Goal: Task Accomplishment & Management: Complete application form

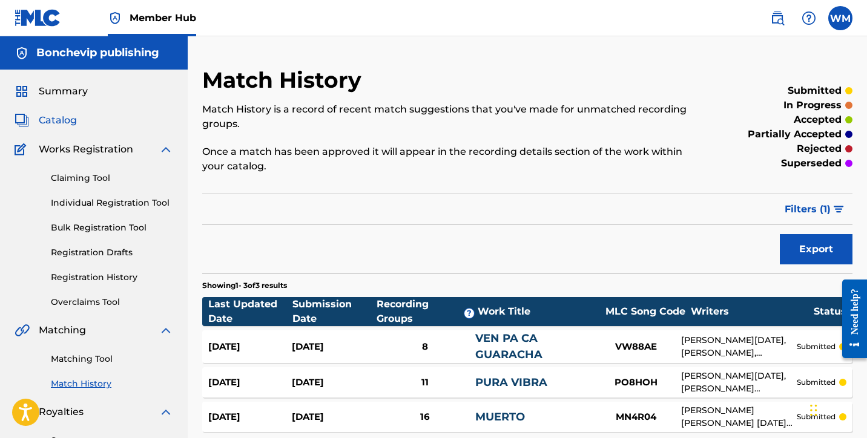
click at [51, 117] on span "Catalog" at bounding box center [58, 120] width 38 height 15
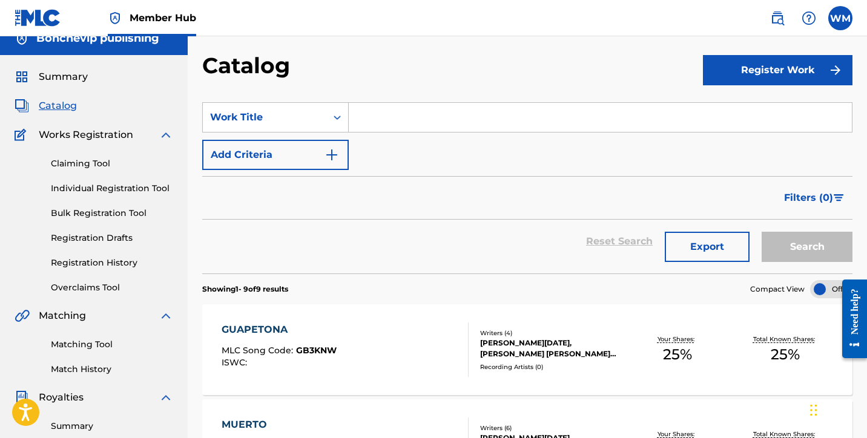
scroll to position [12, 0]
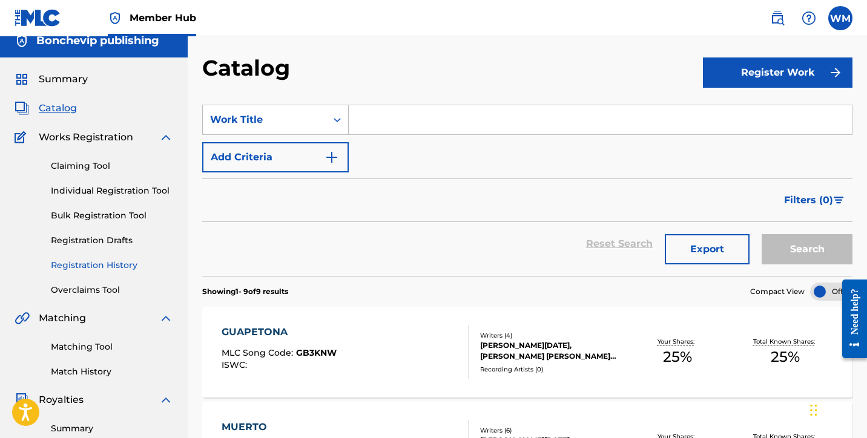
click at [136, 266] on link "Registration History" at bounding box center [112, 265] width 122 height 13
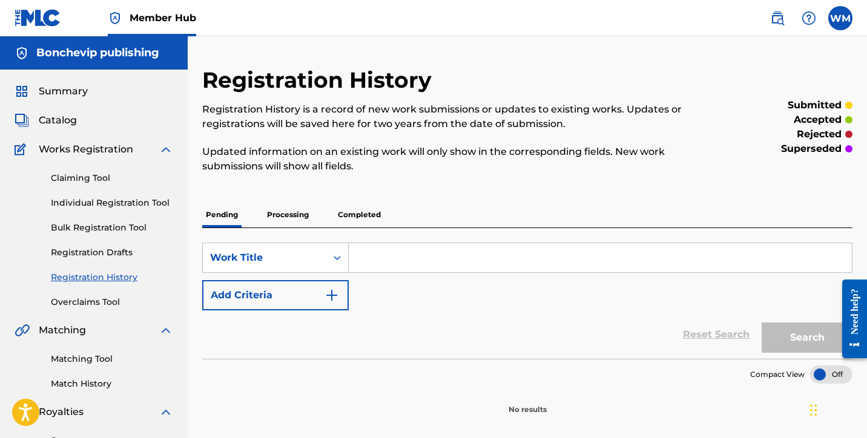
click at [292, 217] on p "Processing" at bounding box center [287, 214] width 49 height 25
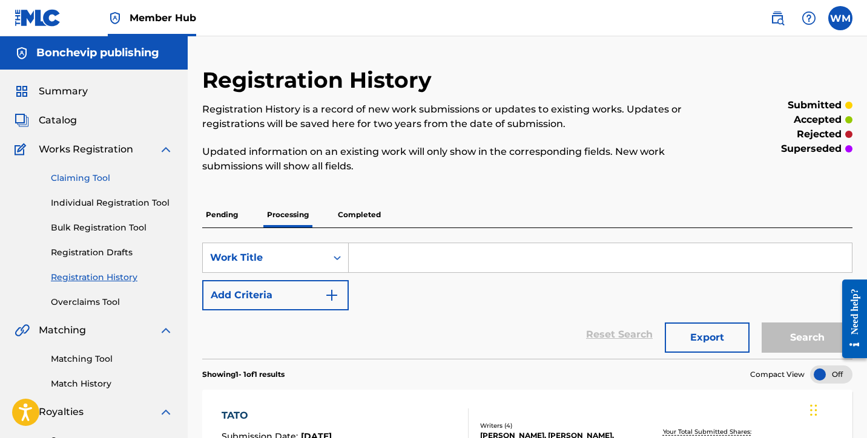
click at [82, 180] on link "Claiming Tool" at bounding box center [112, 178] width 122 height 13
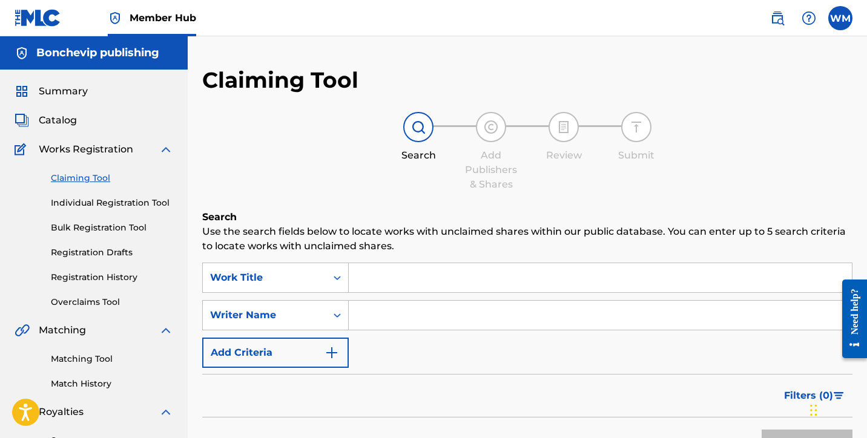
click at [398, 284] on input "Search Form" at bounding box center [600, 277] width 503 height 29
type input "Lento"
click at [434, 312] on input "Search Form" at bounding box center [600, 315] width 503 height 29
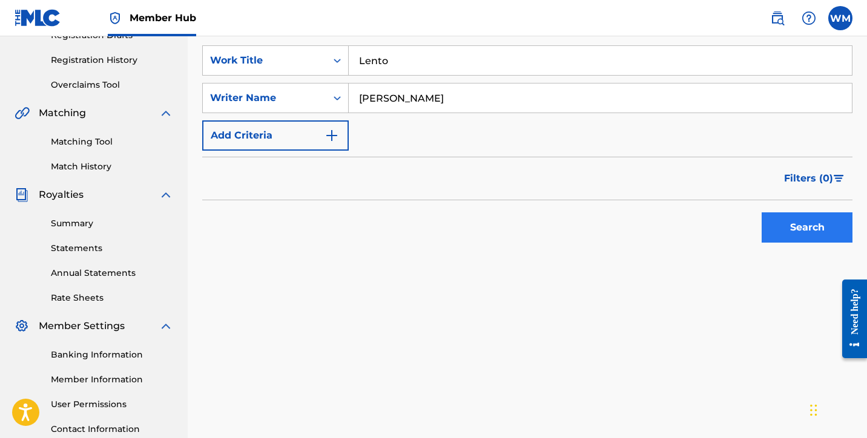
type input "[PERSON_NAME]"
click at [777, 225] on button "Search" at bounding box center [806, 227] width 91 height 30
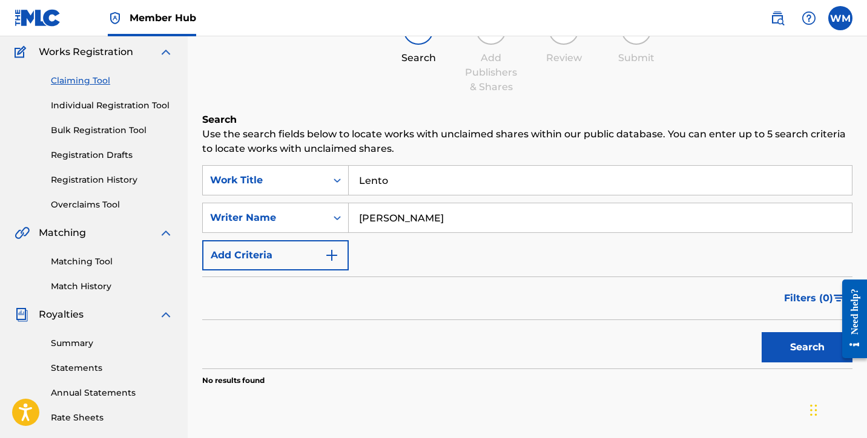
scroll to position [95, 0]
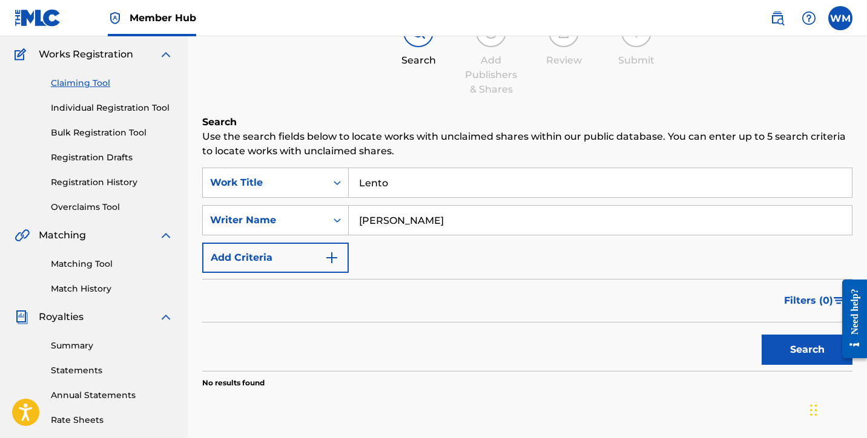
click at [134, 111] on link "Individual Registration Tool" at bounding box center [112, 108] width 122 height 13
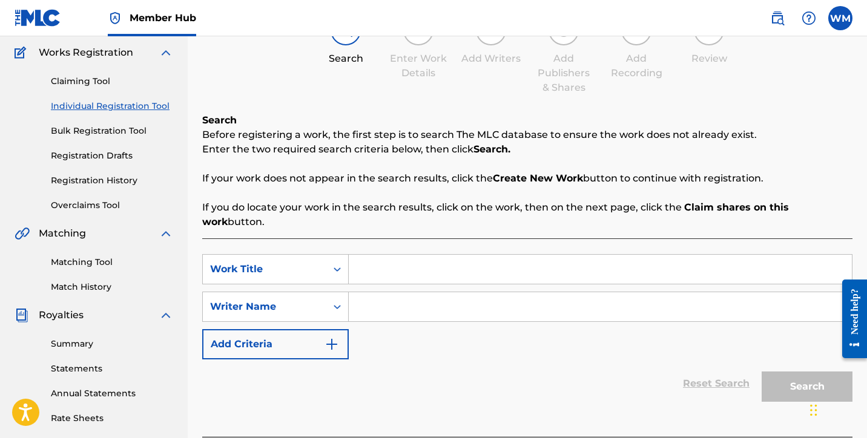
scroll to position [168, 0]
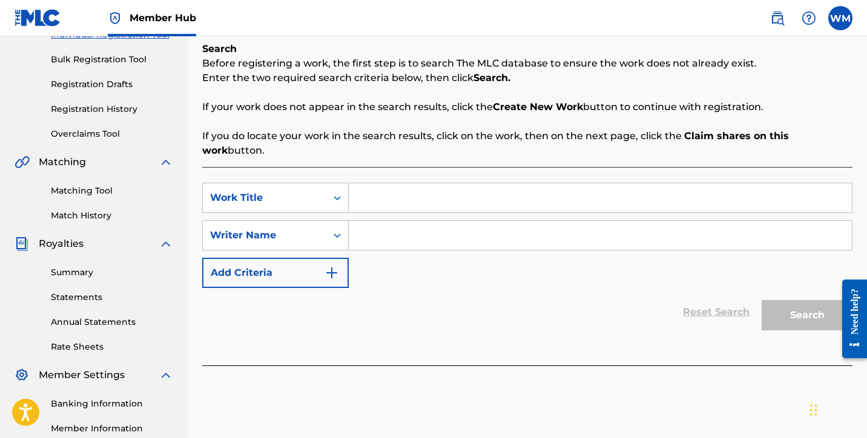
click at [390, 192] on input "Search Form" at bounding box center [600, 197] width 503 height 29
type input "Lento"
click at [372, 228] on input "Search Form" at bounding box center [600, 235] width 503 height 29
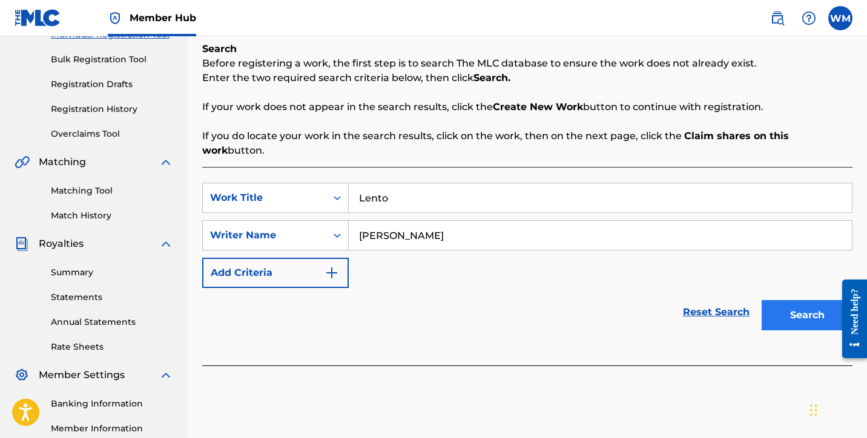
type input "[PERSON_NAME]"
click at [791, 300] on button "Search" at bounding box center [806, 315] width 91 height 30
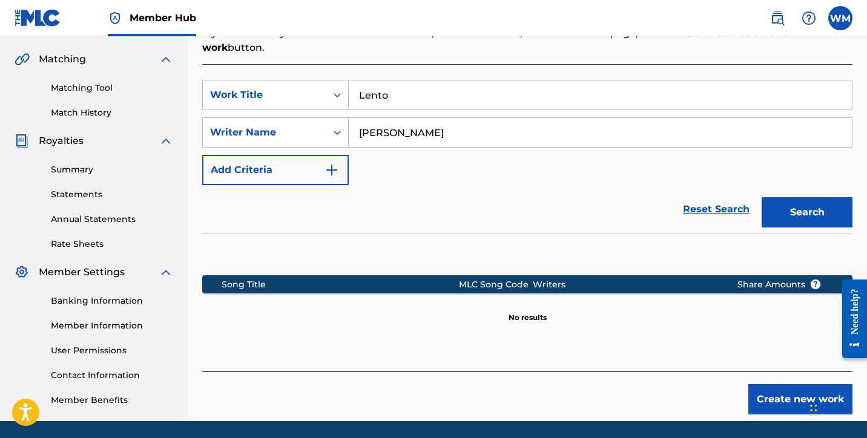
scroll to position [312, 0]
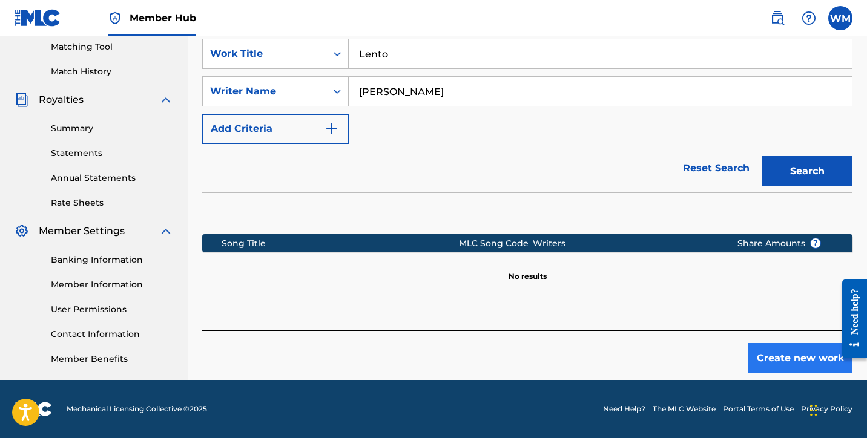
click at [791, 349] on button "Create new work" at bounding box center [800, 358] width 104 height 30
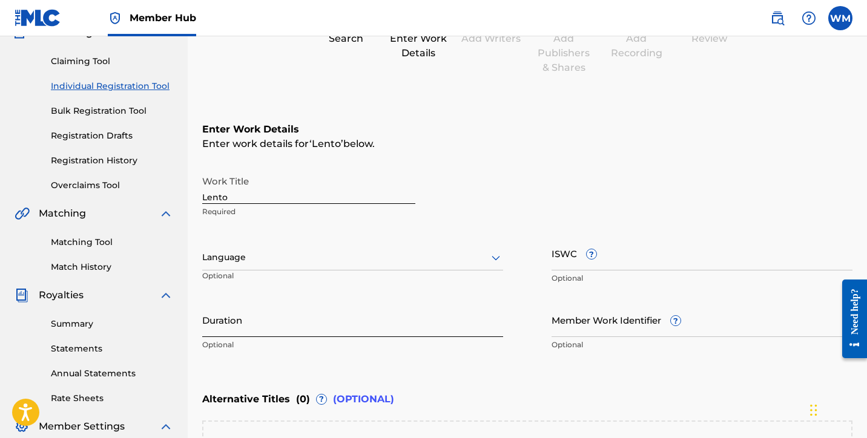
scroll to position [177, 0]
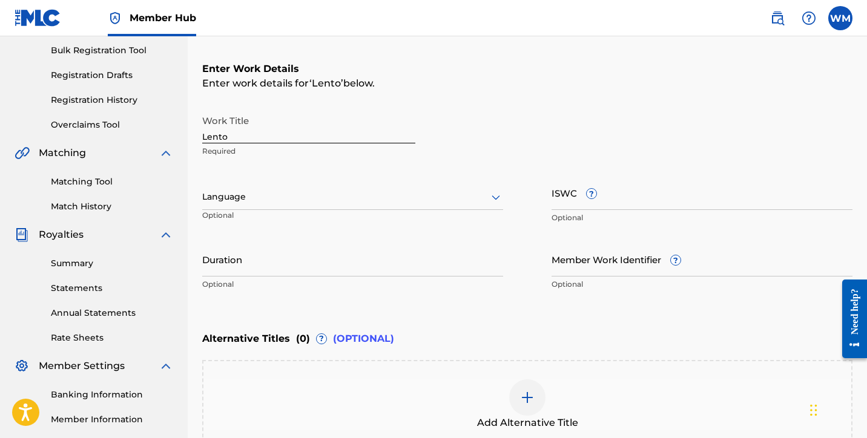
click at [363, 199] on div at bounding box center [352, 196] width 301 height 15
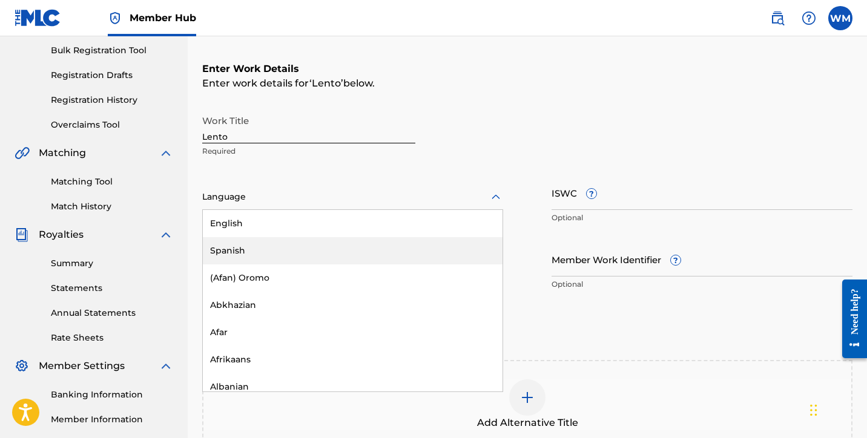
click at [293, 249] on div "Spanish" at bounding box center [353, 250] width 300 height 27
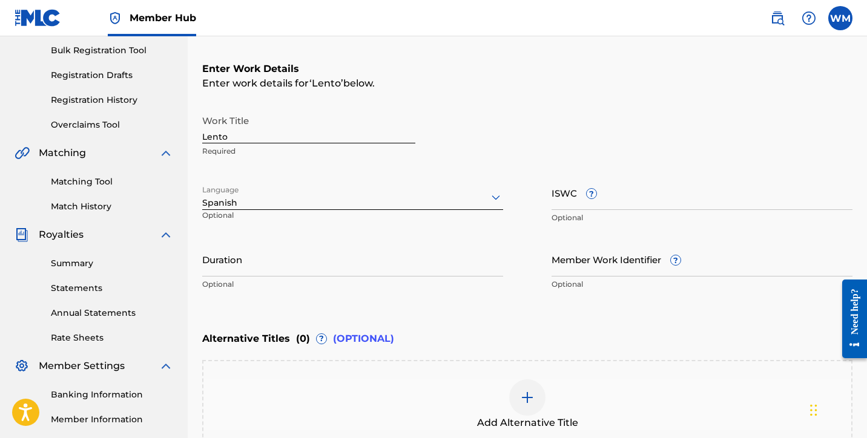
click at [496, 144] on div "Work Title Lento Required" at bounding box center [527, 136] width 650 height 54
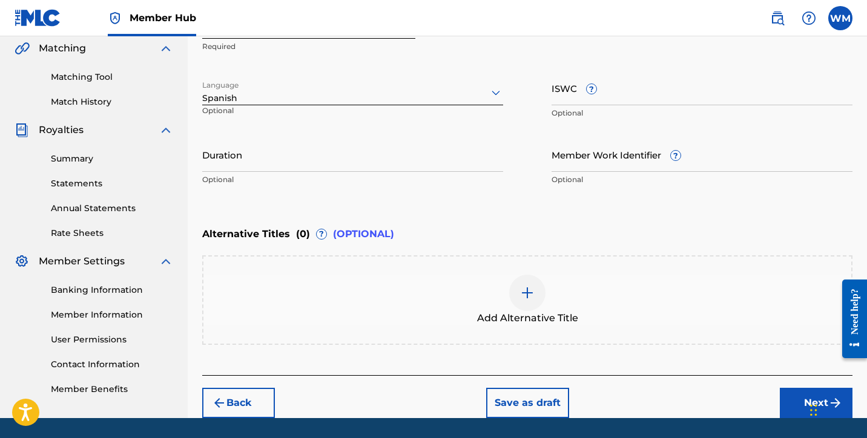
scroll to position [320, 0]
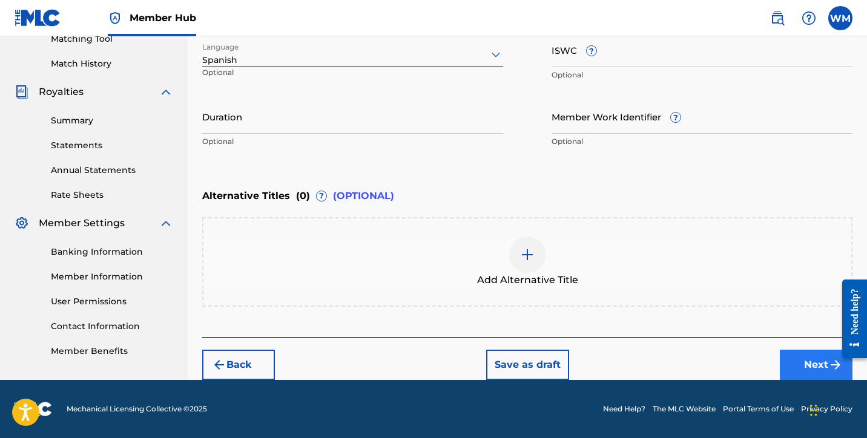
click at [791, 358] on button "Next" at bounding box center [816, 365] width 73 height 30
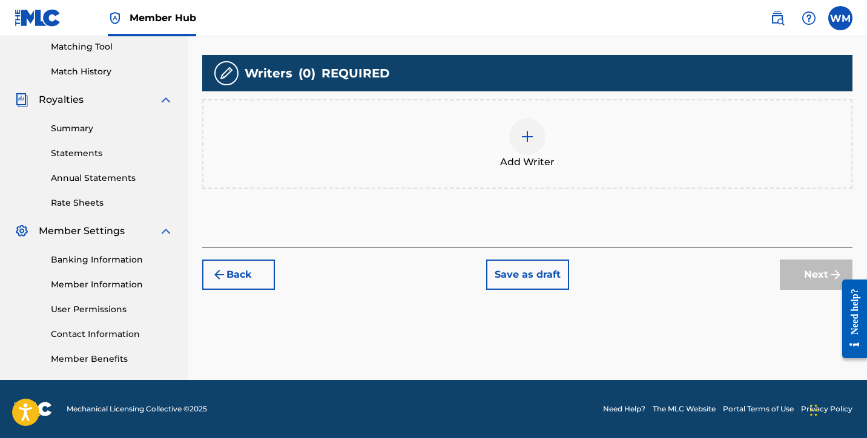
scroll to position [312, 0]
click at [533, 143] on img at bounding box center [527, 137] width 15 height 15
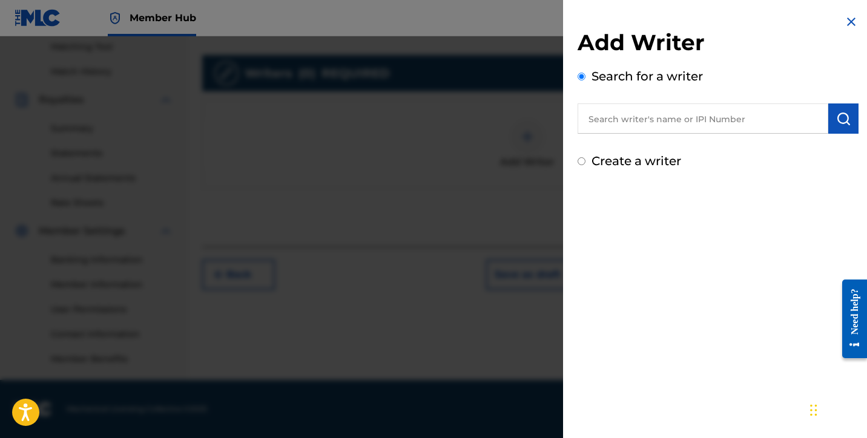
click at [613, 128] on input "text" at bounding box center [702, 119] width 251 height 30
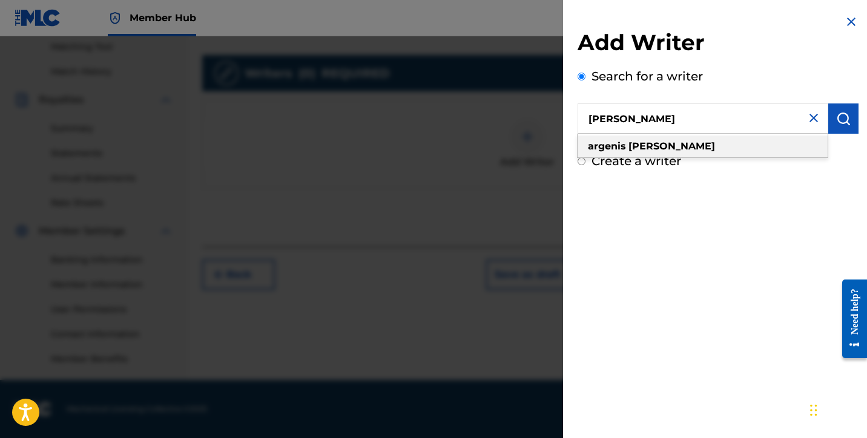
click at [637, 147] on strong "[PERSON_NAME]" at bounding box center [671, 146] width 87 height 12
type input "[PERSON_NAME]"
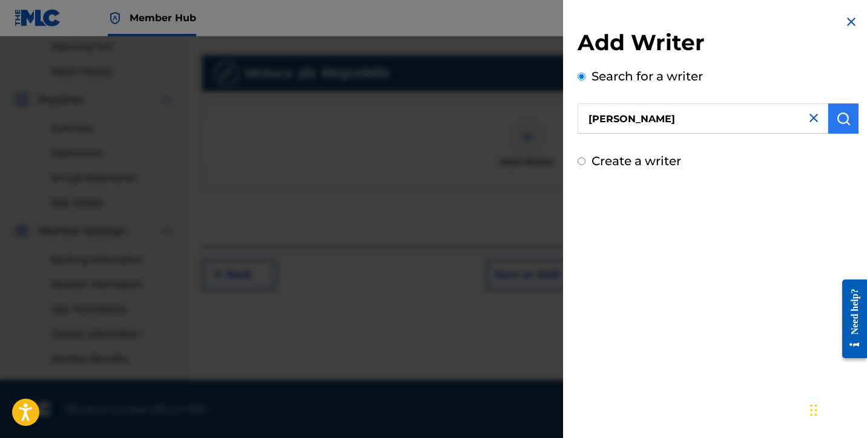
click at [839, 121] on img "submit" at bounding box center [843, 118] width 15 height 15
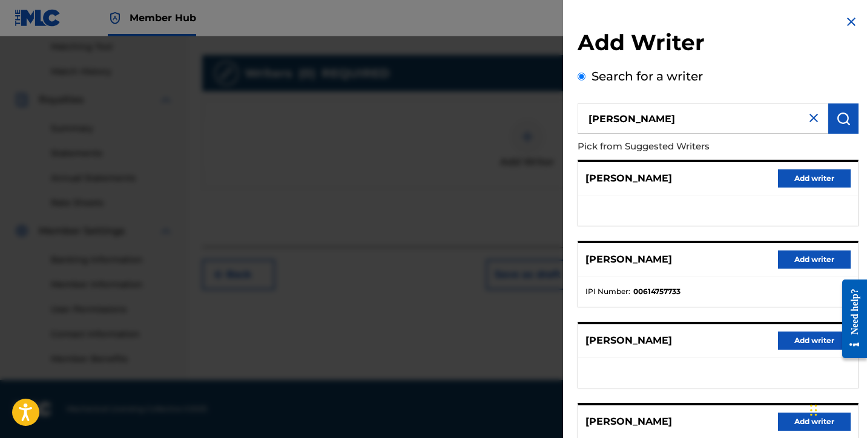
scroll to position [188, 0]
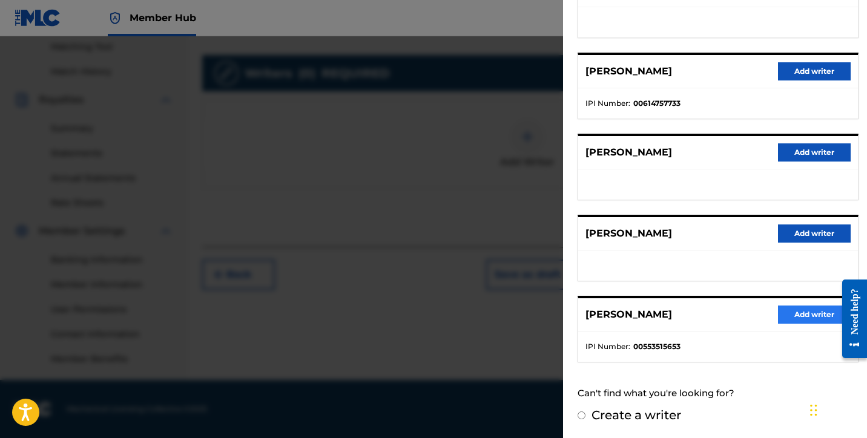
click at [801, 319] on button "Add writer" at bounding box center [814, 315] width 73 height 18
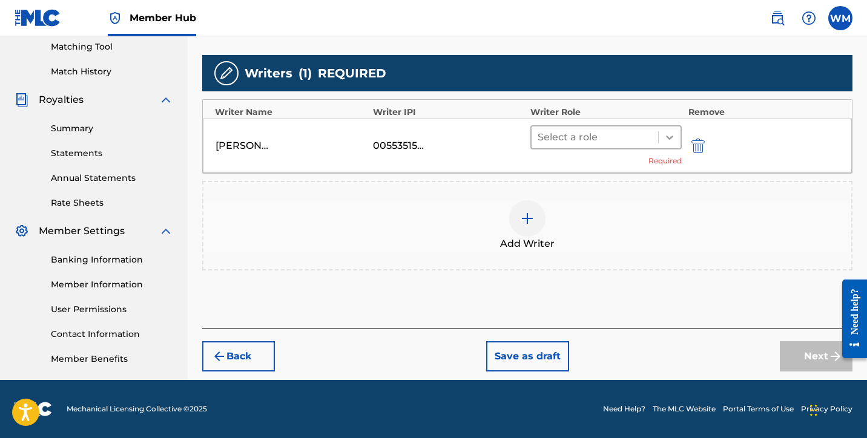
click at [668, 135] on icon at bounding box center [669, 137] width 12 height 12
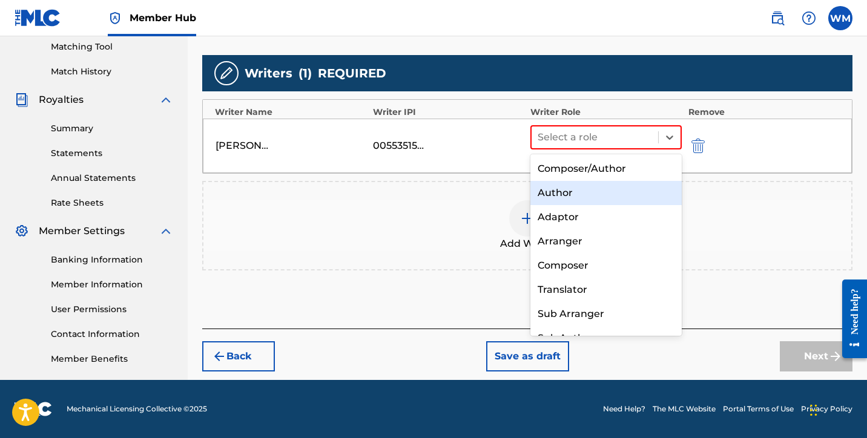
click at [607, 192] on div "Author" at bounding box center [605, 193] width 151 height 24
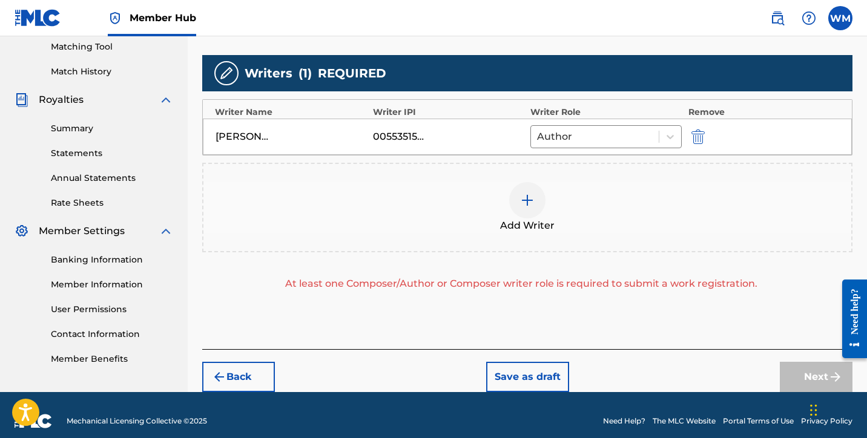
click at [521, 205] on img at bounding box center [527, 200] width 15 height 15
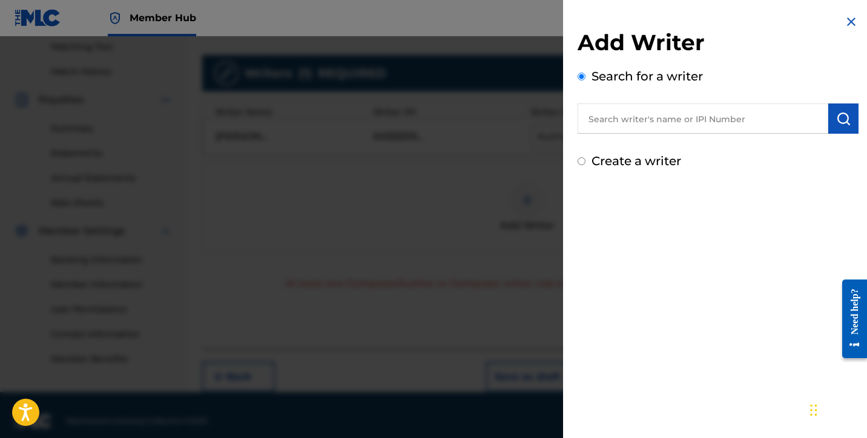
click at [622, 116] on input "text" at bounding box center [702, 119] width 251 height 30
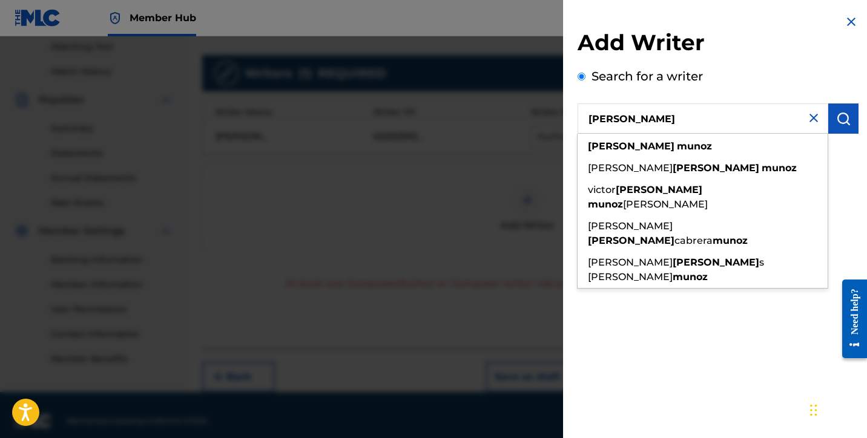
type input "[PERSON_NAME]"
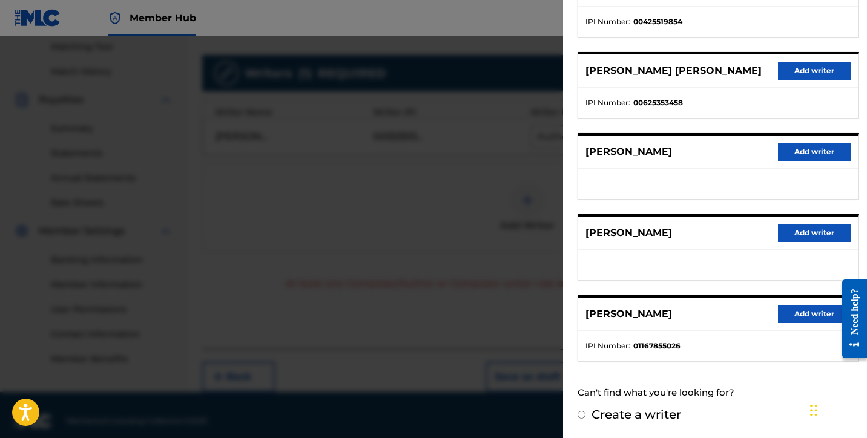
scroll to position [324, 0]
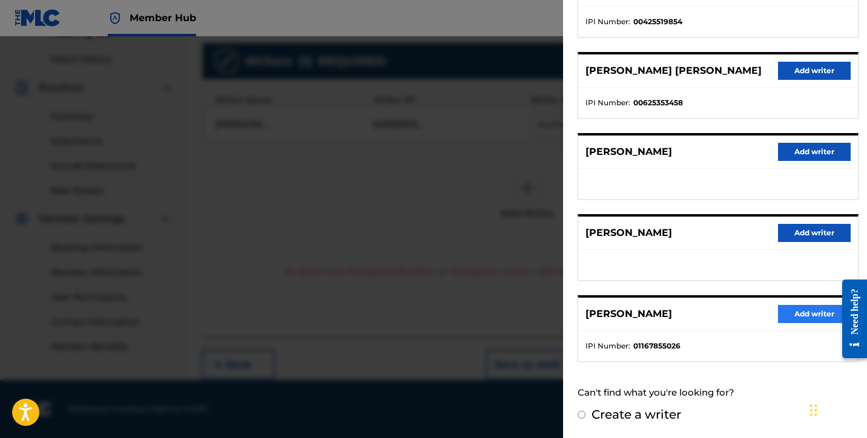
click at [781, 312] on button "Add writer" at bounding box center [814, 314] width 73 height 18
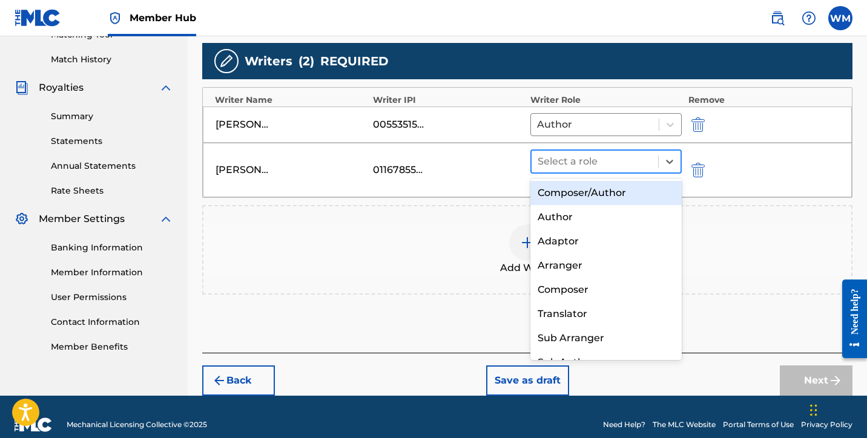
click at [615, 163] on div at bounding box center [595, 161] width 114 height 17
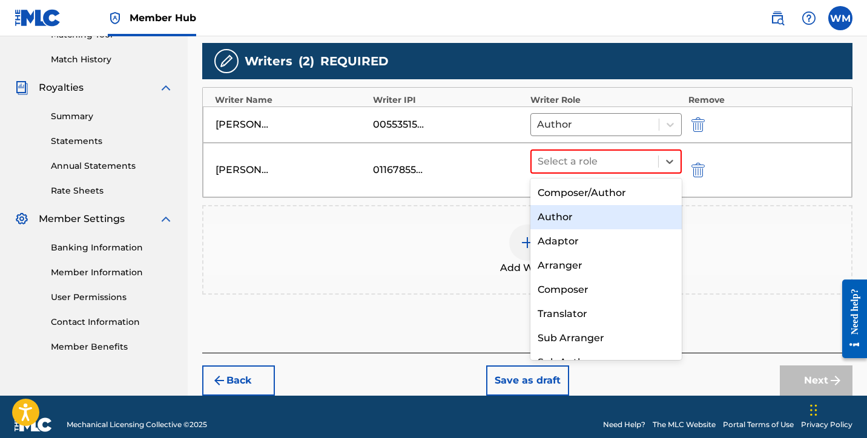
click at [596, 211] on div "Author" at bounding box center [605, 217] width 151 height 24
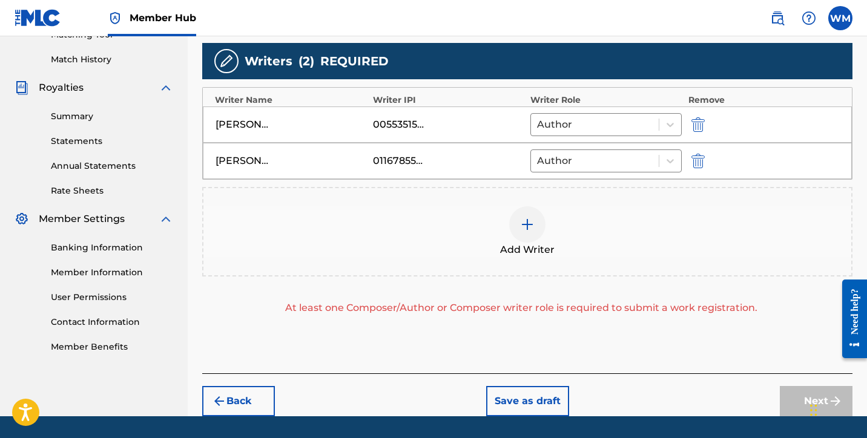
click at [534, 225] on div at bounding box center [527, 224] width 36 height 36
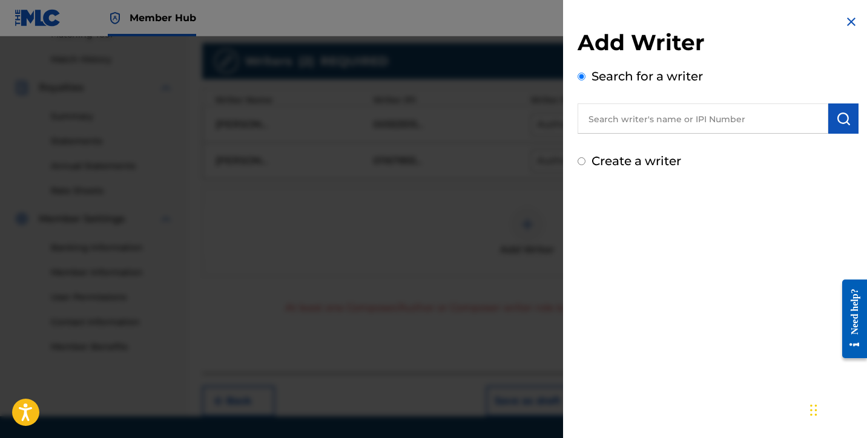
click at [619, 113] on input "text" at bounding box center [702, 119] width 251 height 30
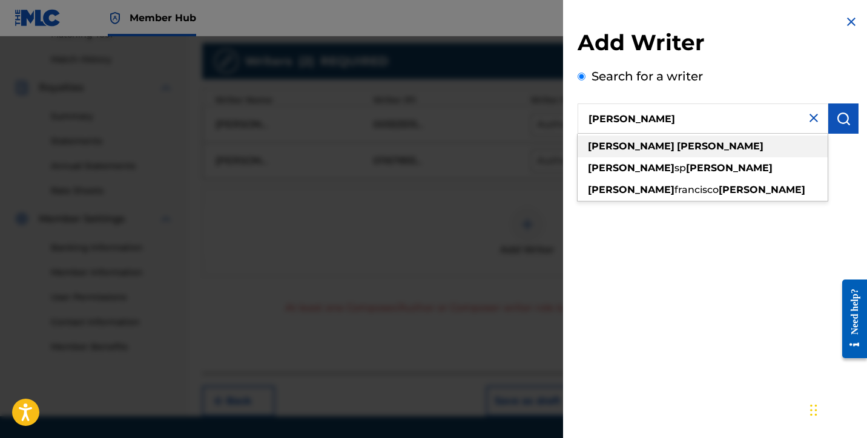
click at [677, 146] on strong "[PERSON_NAME]" at bounding box center [720, 146] width 87 height 12
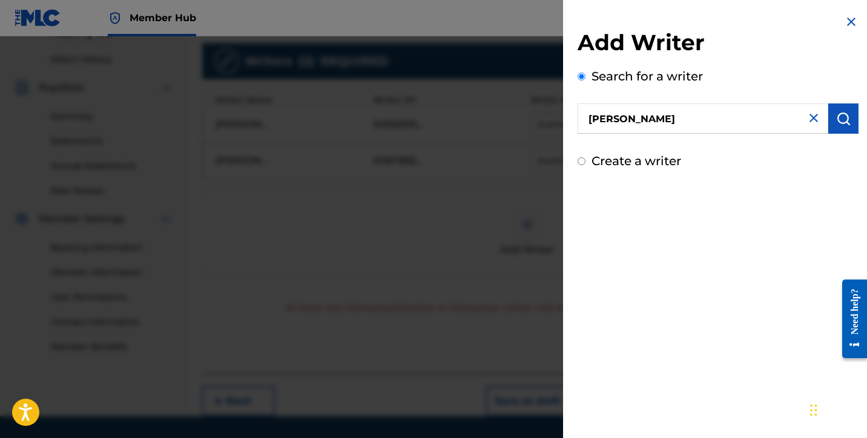
type input "[PERSON_NAME]"
click at [836, 116] on img "submit" at bounding box center [843, 118] width 15 height 15
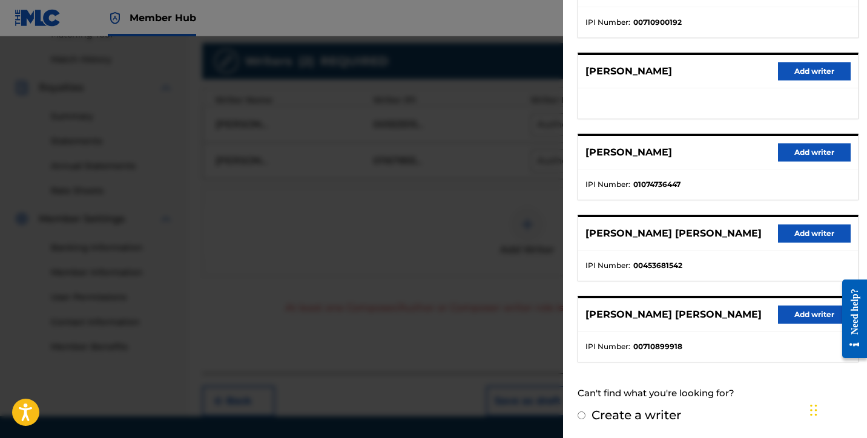
scroll to position [327, 0]
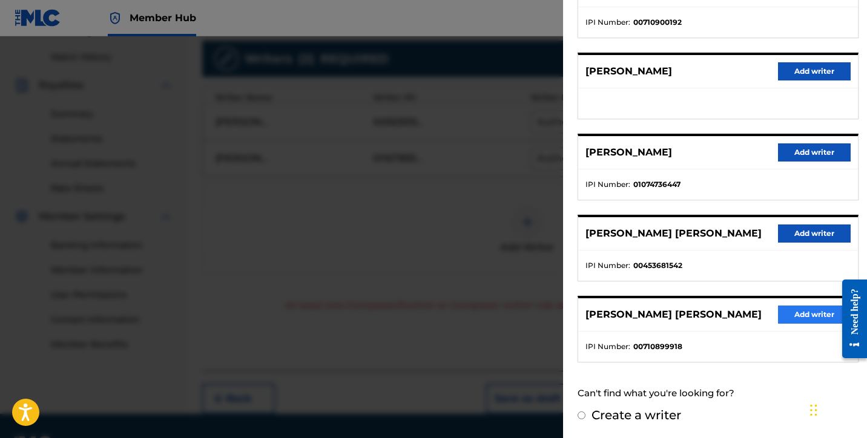
click at [791, 318] on button "Add writer" at bounding box center [814, 315] width 73 height 18
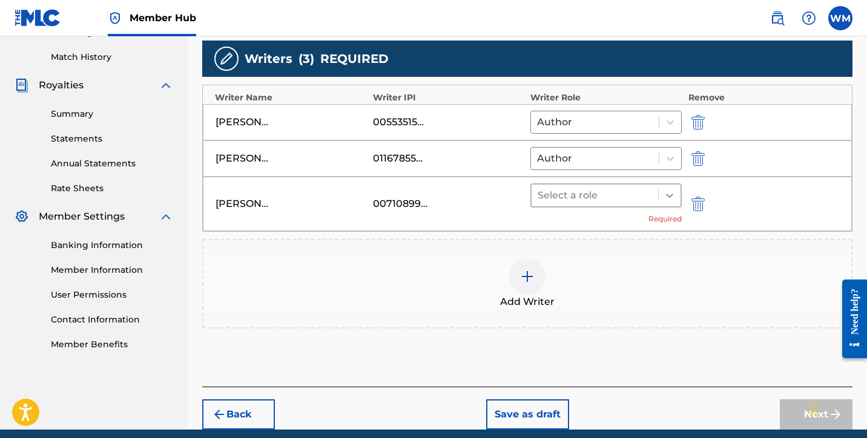
click at [672, 197] on icon at bounding box center [669, 195] width 12 height 12
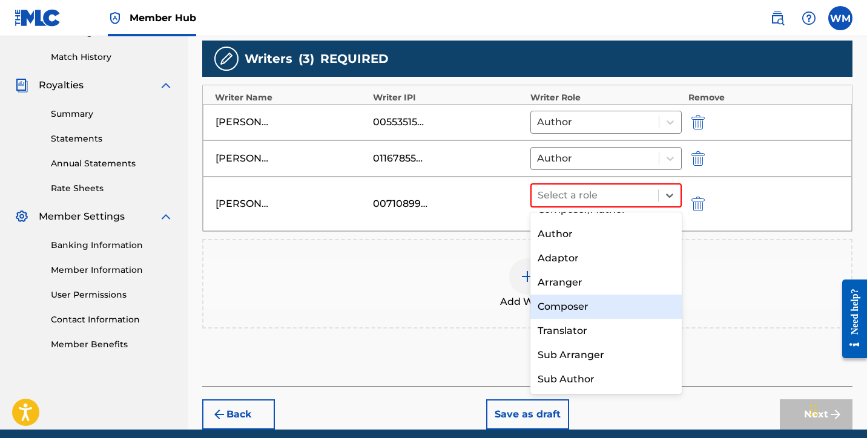
scroll to position [0, 0]
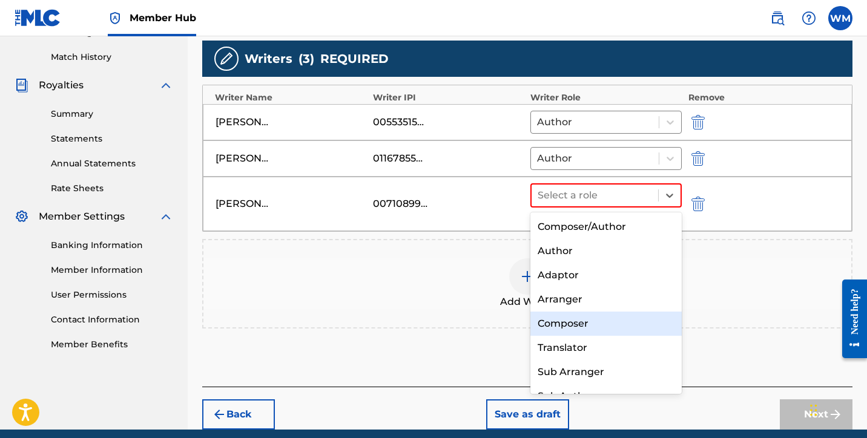
click at [588, 326] on div "Composer" at bounding box center [605, 324] width 151 height 24
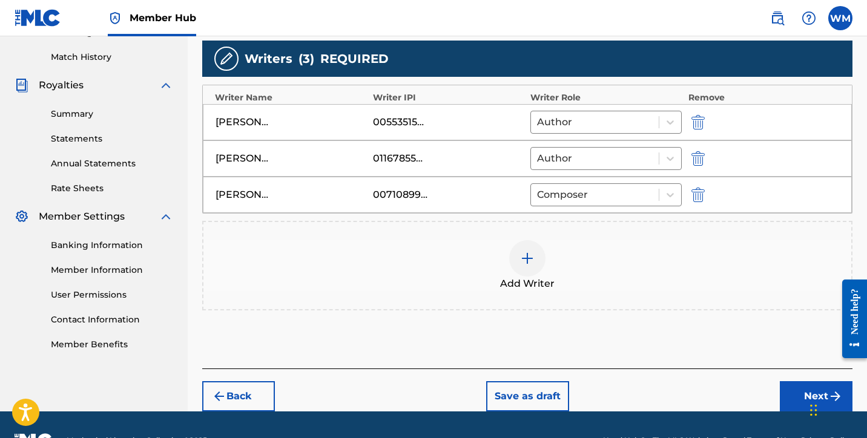
click at [365, 285] on div "Add Writer" at bounding box center [527, 265] width 648 height 51
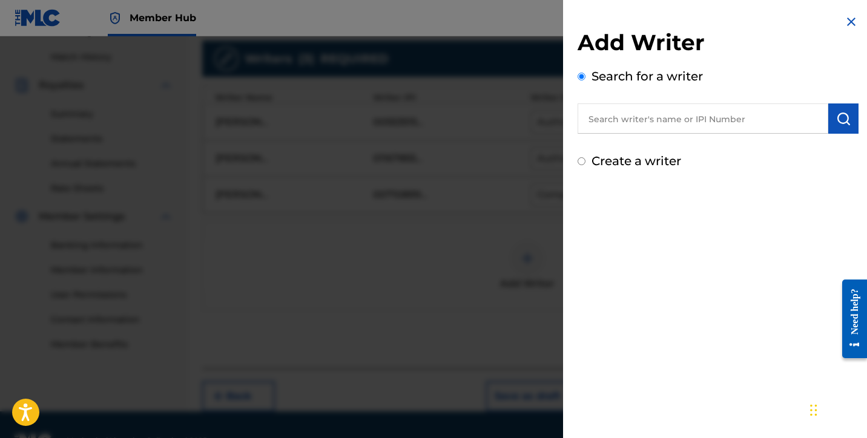
click at [844, 21] on img at bounding box center [851, 22] width 15 height 15
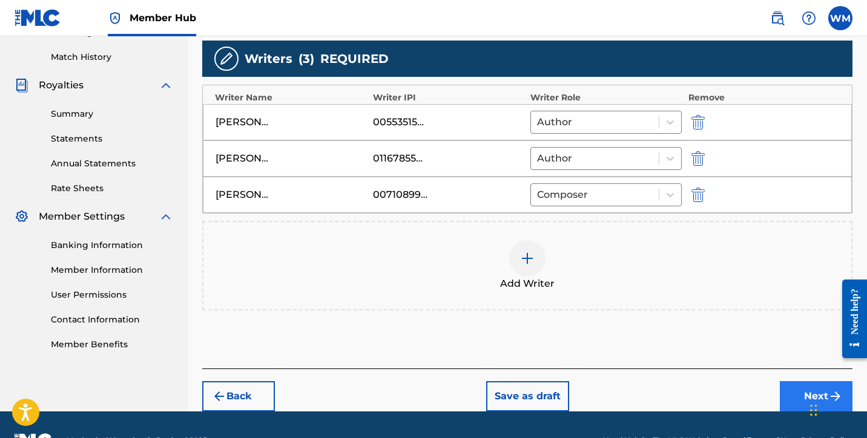
click at [786, 389] on button "Next" at bounding box center [816, 396] width 73 height 30
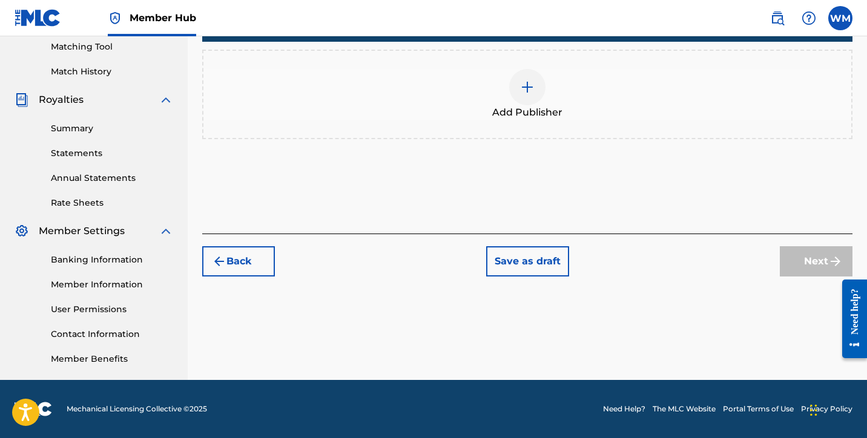
click at [528, 88] on img at bounding box center [527, 87] width 15 height 15
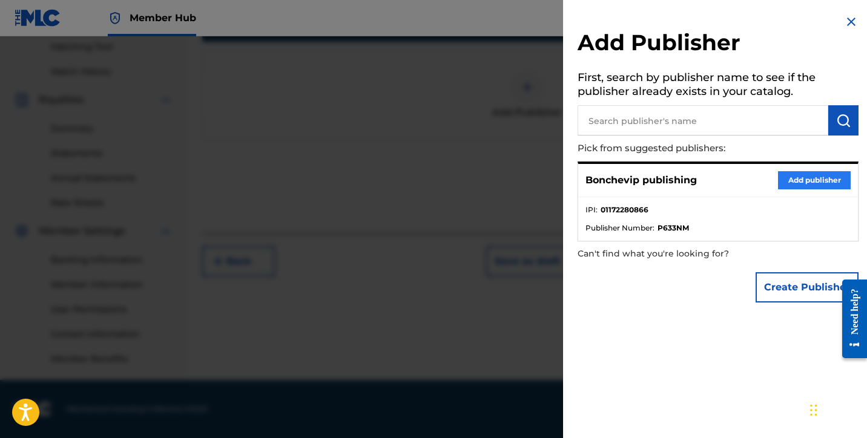
click at [800, 180] on button "Add publisher" at bounding box center [814, 180] width 73 height 18
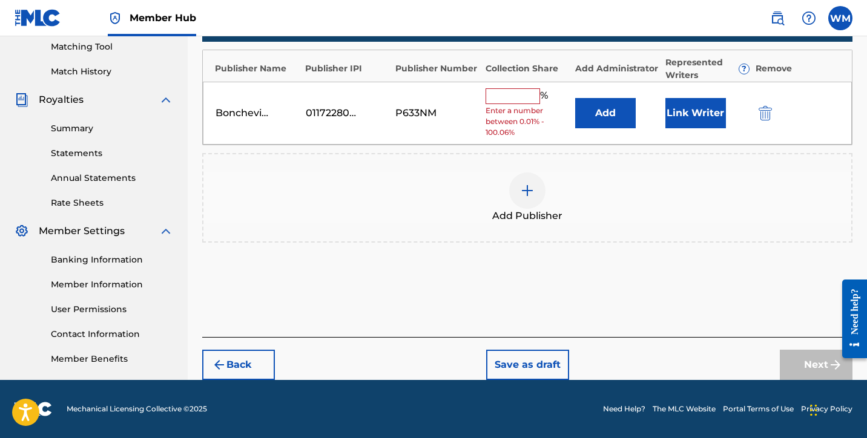
click at [502, 93] on input "text" at bounding box center [512, 96] width 54 height 16
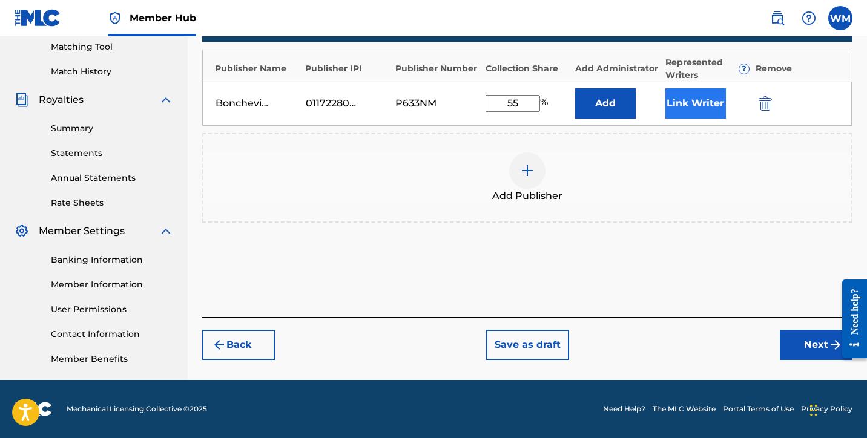
type input "55"
click at [695, 99] on button "Link Writer" at bounding box center [695, 103] width 61 height 30
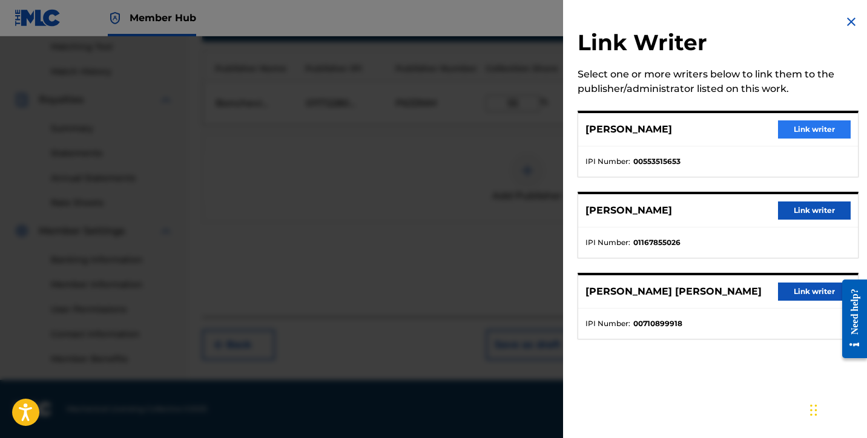
click at [786, 130] on button "Link writer" at bounding box center [814, 129] width 73 height 18
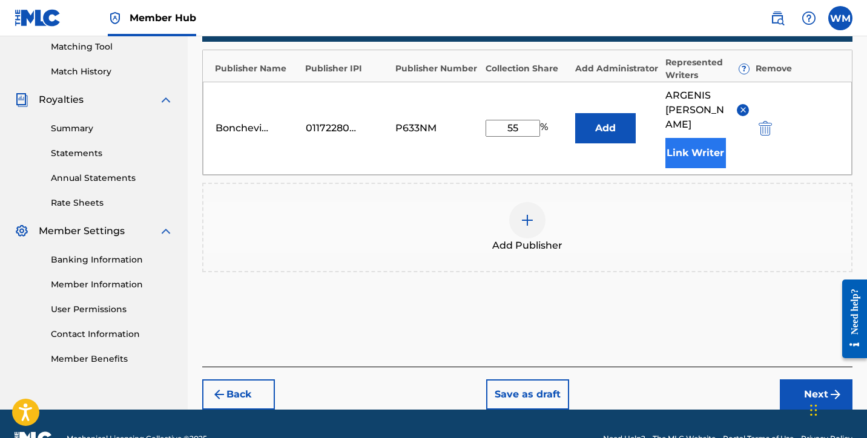
click at [712, 145] on button "Link Writer" at bounding box center [695, 153] width 61 height 30
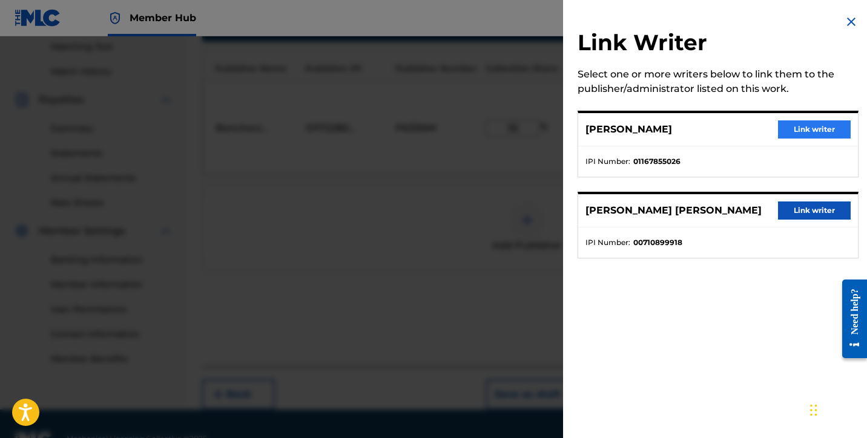
click at [800, 131] on button "Link writer" at bounding box center [814, 129] width 73 height 18
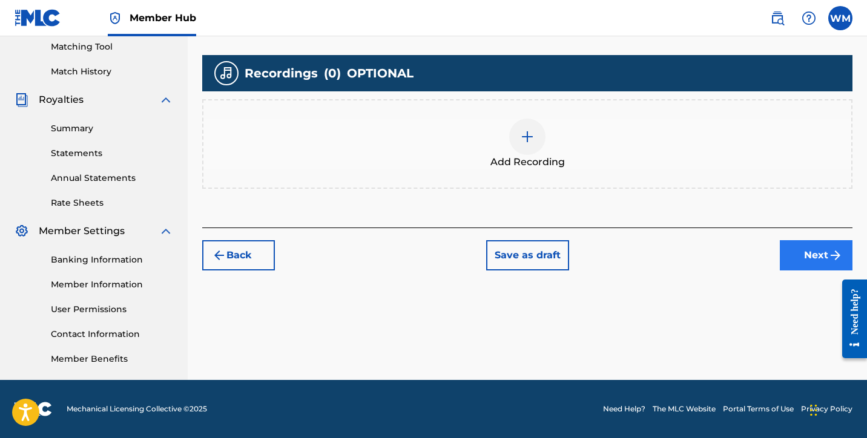
click at [793, 257] on button "Next" at bounding box center [816, 255] width 73 height 30
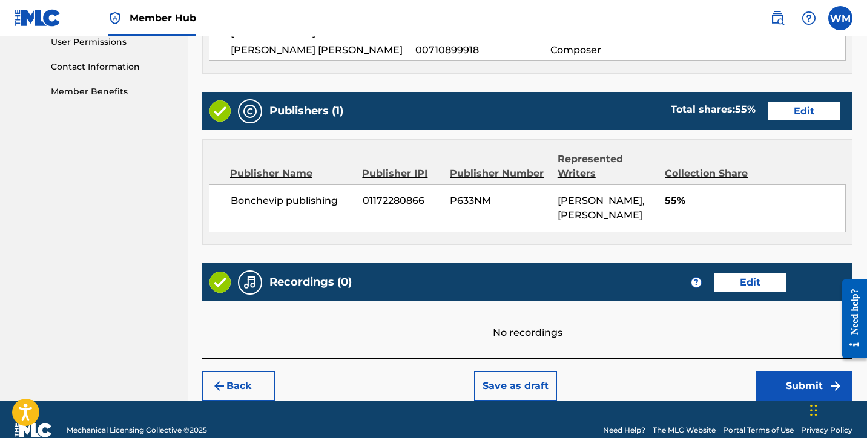
scroll to position [600, 0]
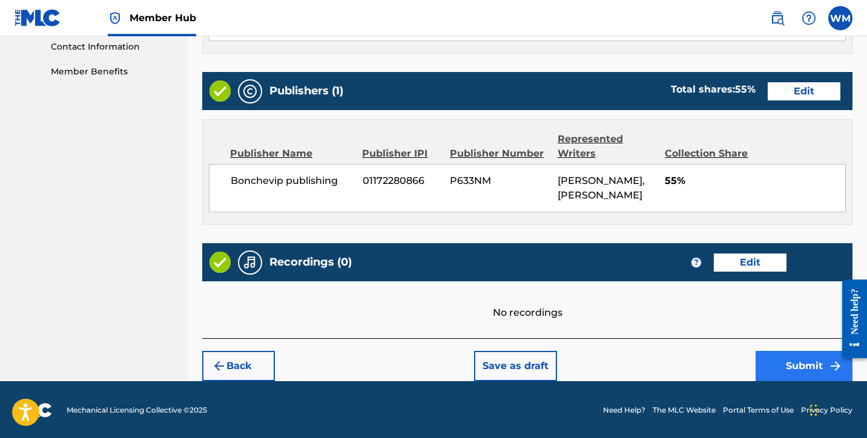
click at [775, 365] on button "Submit" at bounding box center [803, 366] width 97 height 30
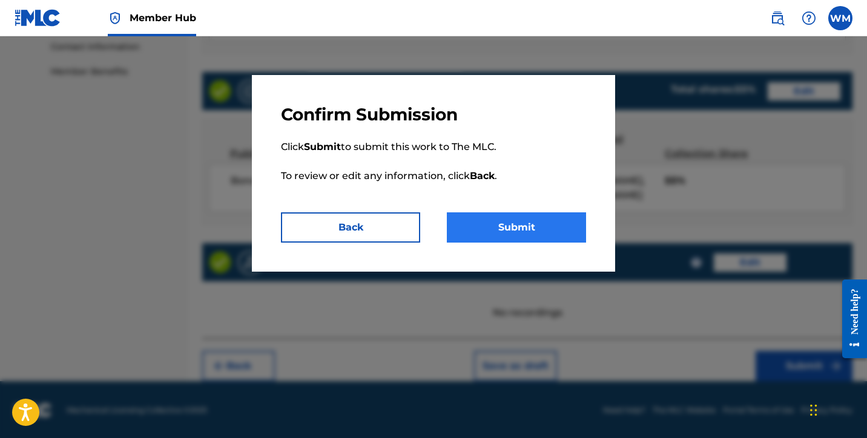
click at [525, 231] on button "Submit" at bounding box center [516, 227] width 139 height 30
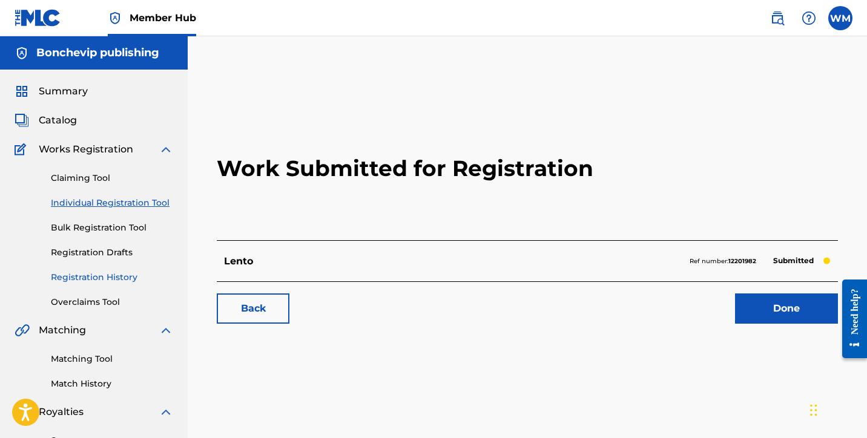
click at [109, 275] on link "Registration History" at bounding box center [112, 277] width 122 height 13
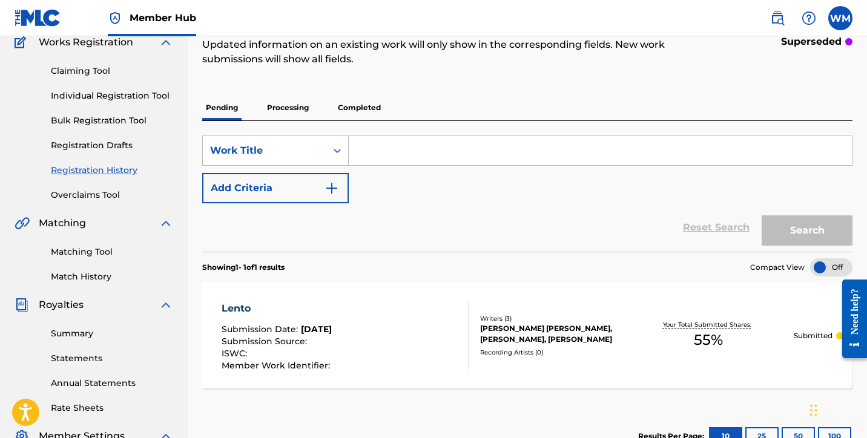
scroll to position [110, 0]
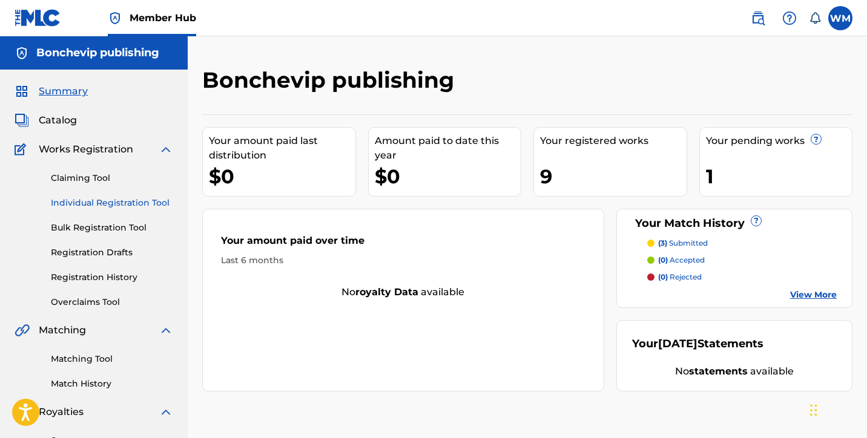
click at [77, 201] on link "Individual Registration Tool" at bounding box center [112, 203] width 122 height 13
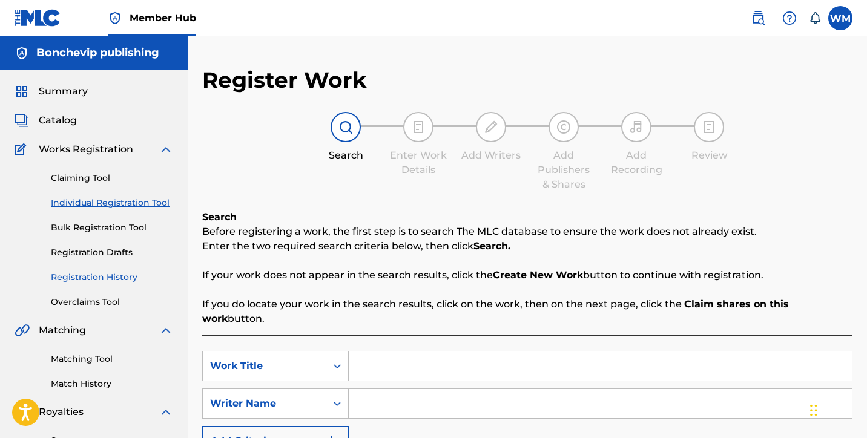
click at [103, 277] on link "Registration History" at bounding box center [112, 277] width 122 height 13
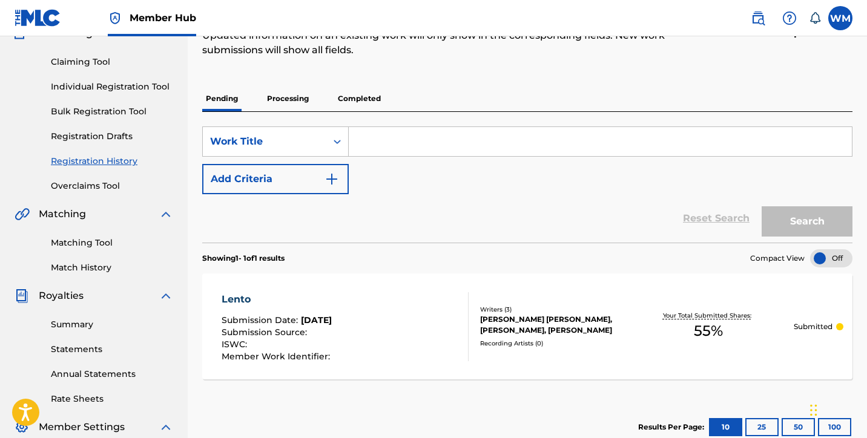
scroll to position [119, 0]
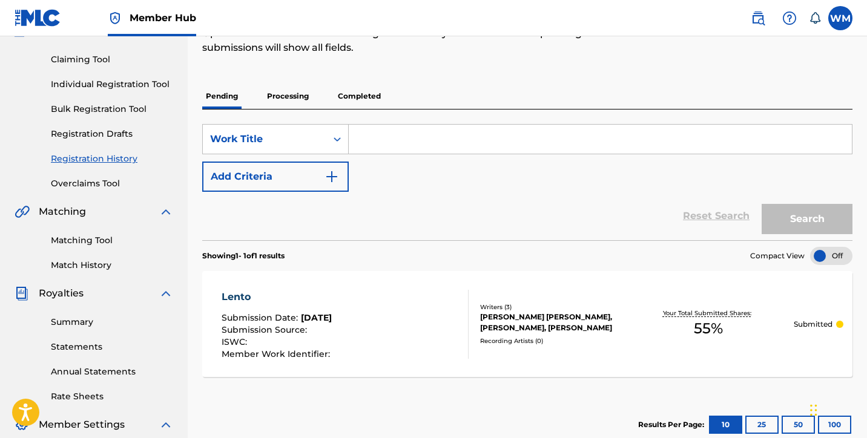
click at [294, 99] on p "Processing" at bounding box center [287, 96] width 49 height 25
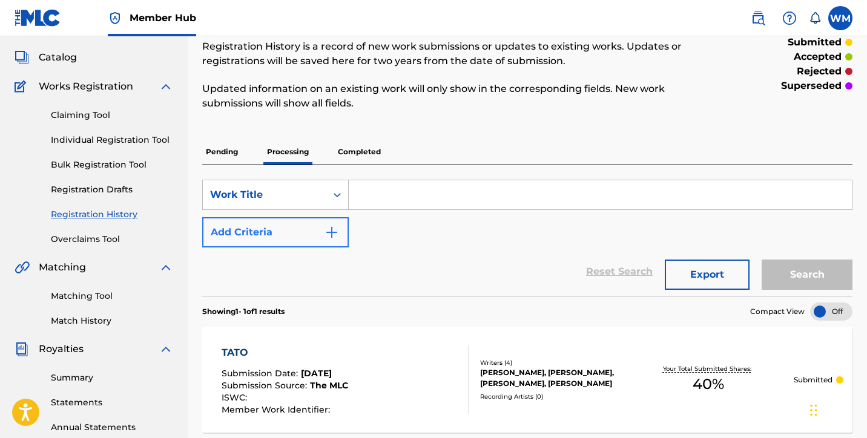
scroll to position [65, 0]
